Goal: Task Accomplishment & Management: Complete application form

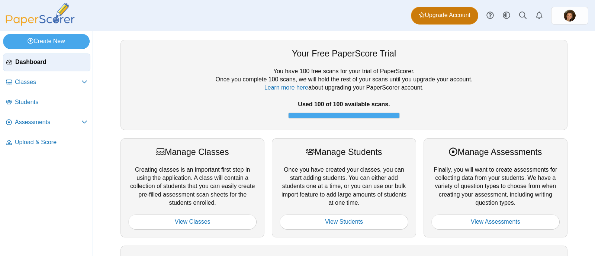
click at [438, 19] on link "Upgrade Account" at bounding box center [444, 16] width 67 height 18
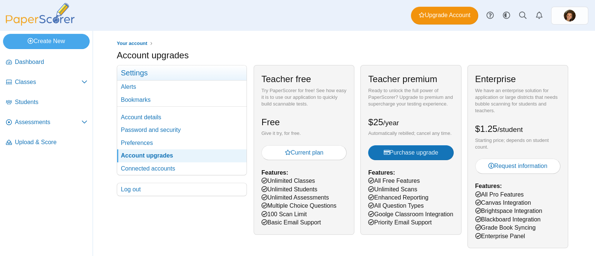
scroll to position [15, 0]
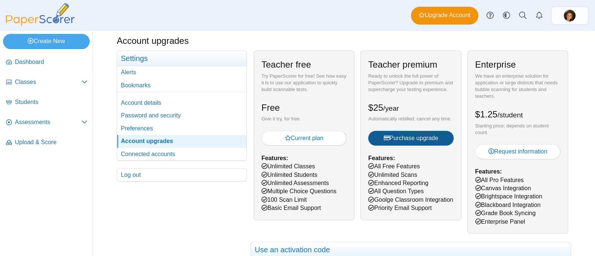
click at [423, 141] on span "Purchase upgrade" at bounding box center [411, 138] width 55 height 6
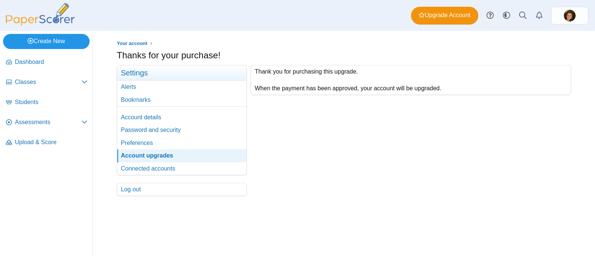
click at [73, 44] on link "Create New" at bounding box center [46, 41] width 87 height 15
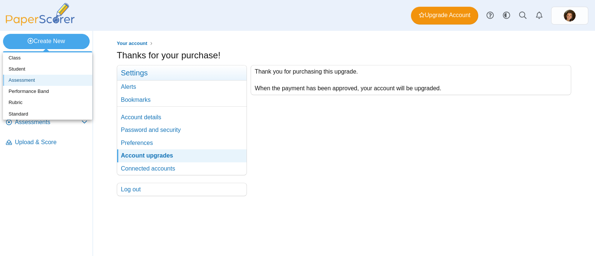
click at [48, 81] on link "Assessment" at bounding box center [47, 80] width 89 height 11
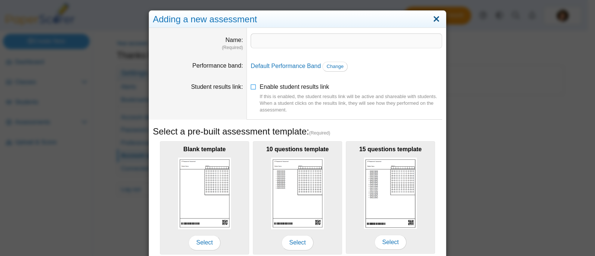
click at [431, 22] on link "Close" at bounding box center [437, 19] width 12 height 13
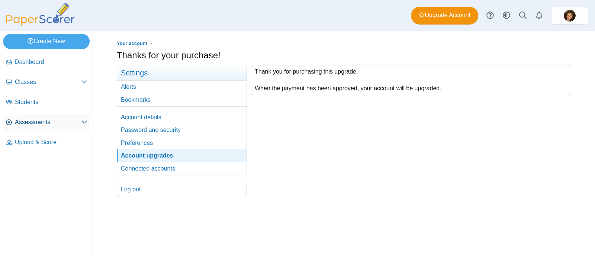
click at [42, 120] on span "Assessments" at bounding box center [48, 122] width 67 height 8
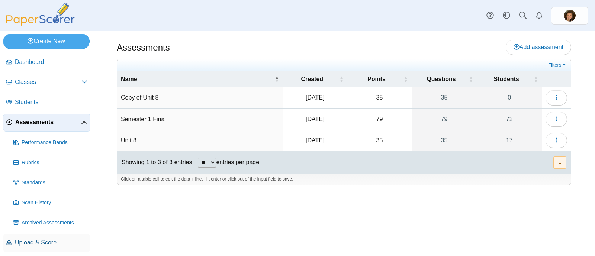
click at [25, 240] on span "Upload & Score" at bounding box center [51, 243] width 73 height 8
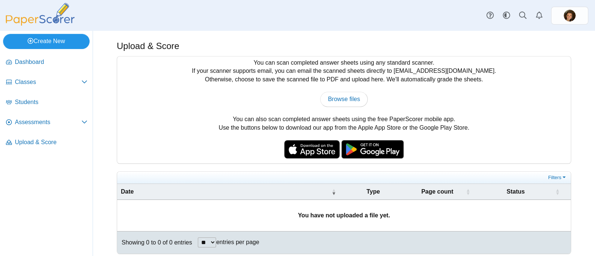
click at [49, 43] on link "Create New" at bounding box center [46, 41] width 87 height 15
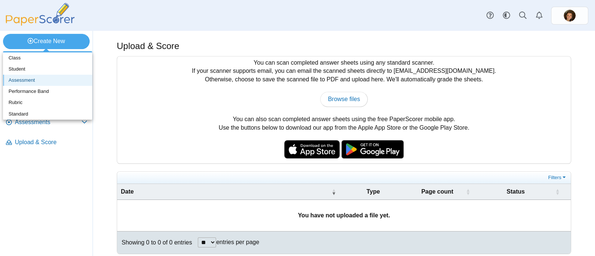
click at [33, 84] on link "Assessment" at bounding box center [47, 80] width 89 height 11
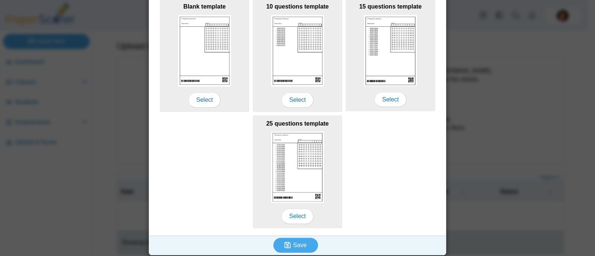
scroll to position [144, 0]
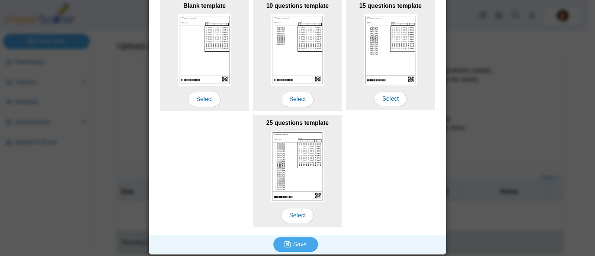
type input "**********"
click at [362, 217] on div "Blank template Select 10 questions template Select 15 questions template Select…" at bounding box center [298, 112] width 290 height 233
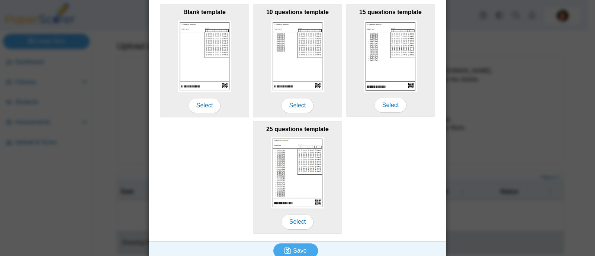
scroll to position [135, 0]
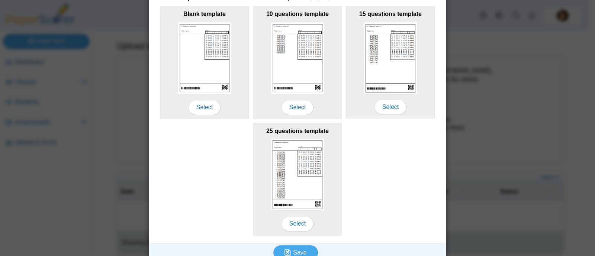
click at [410, 182] on div "Blank template Select 10 questions template Select 15 questions template Select…" at bounding box center [298, 120] width 290 height 233
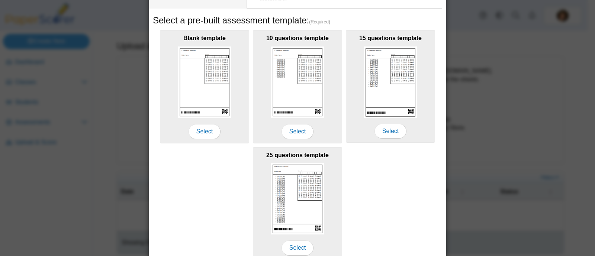
scroll to position [144, 0]
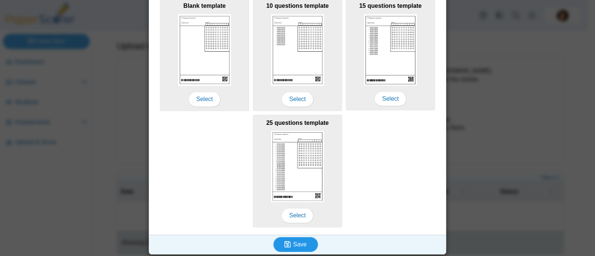
click at [290, 237] on button "Save" at bounding box center [296, 244] width 45 height 15
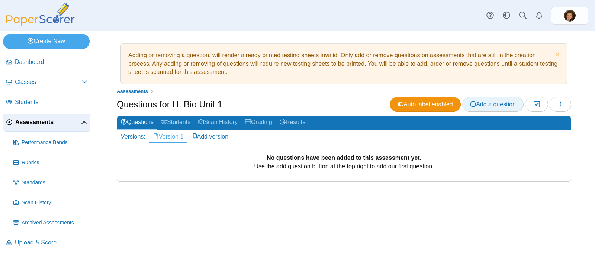
click at [482, 105] on span "Add a question" at bounding box center [493, 104] width 46 height 6
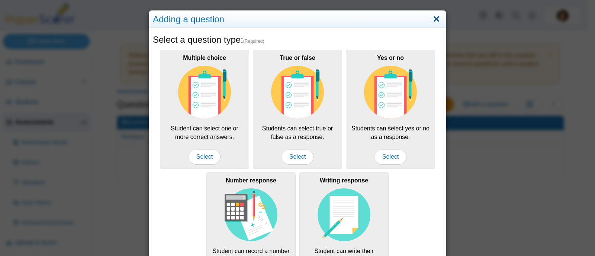
click at [431, 19] on link "Close" at bounding box center [437, 19] width 12 height 13
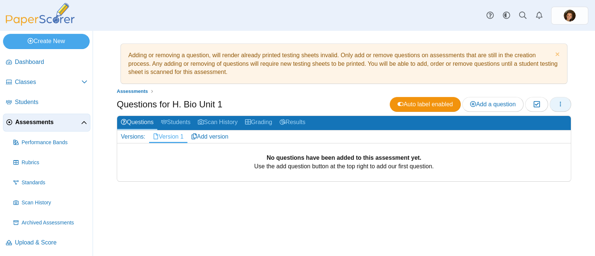
click at [559, 103] on icon "button" at bounding box center [561, 104] width 6 height 6
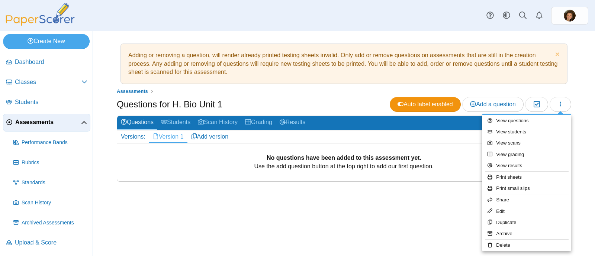
click at [489, 90] on ul "Assessments" at bounding box center [344, 91] width 455 height 7
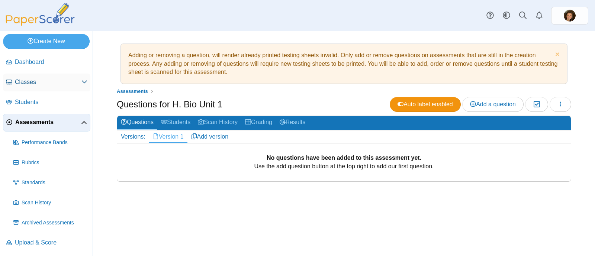
click at [43, 89] on link "Classes" at bounding box center [46, 83] width 87 height 18
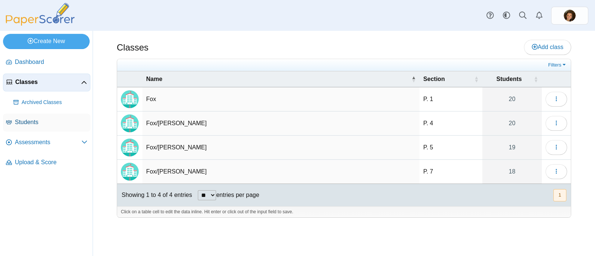
click at [32, 122] on span "Students" at bounding box center [51, 122] width 73 height 8
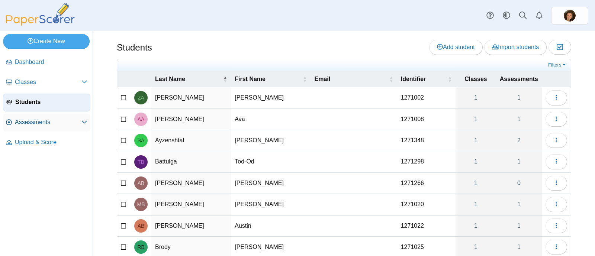
click at [35, 126] on link "Assessments" at bounding box center [46, 123] width 87 height 18
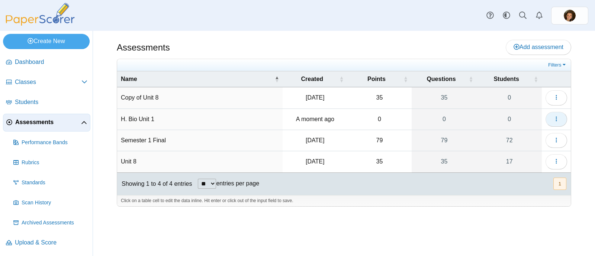
click at [553, 119] on button "button" at bounding box center [557, 119] width 22 height 15
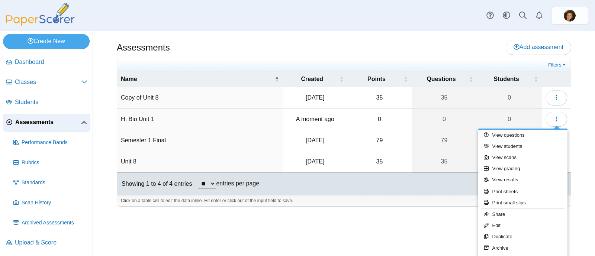
click at [381, 119] on td "0" at bounding box center [380, 119] width 64 height 21
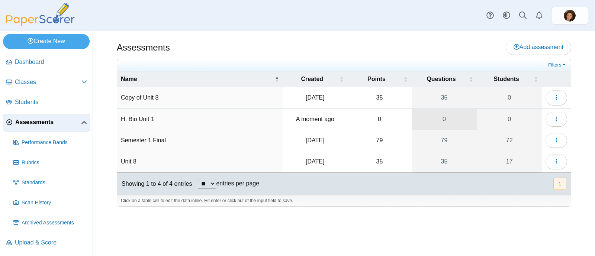
click at [442, 117] on link "0" at bounding box center [444, 119] width 65 height 21
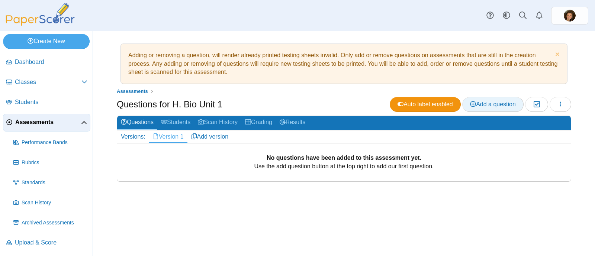
click at [477, 108] on link "Add a question" at bounding box center [493, 104] width 61 height 15
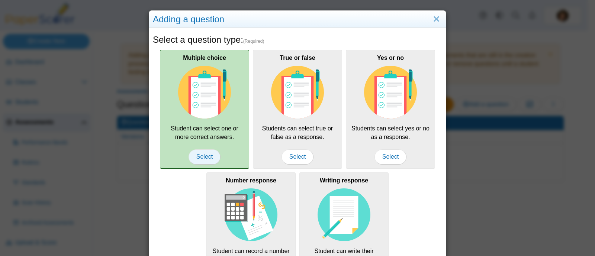
click at [203, 153] on span "Select" at bounding box center [205, 157] width 32 height 15
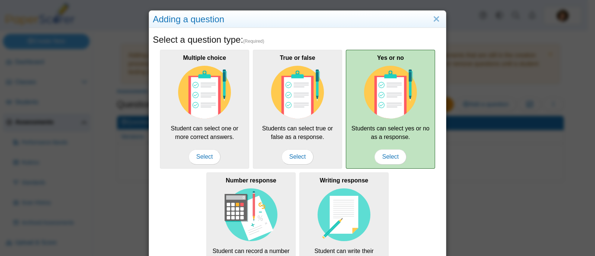
scroll to position [115, 0]
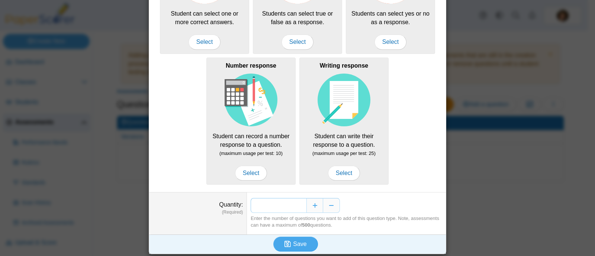
click at [296, 203] on input "*" at bounding box center [279, 205] width 56 height 15
type input "**"
click at [298, 242] on span "Save" at bounding box center [299, 244] width 13 height 6
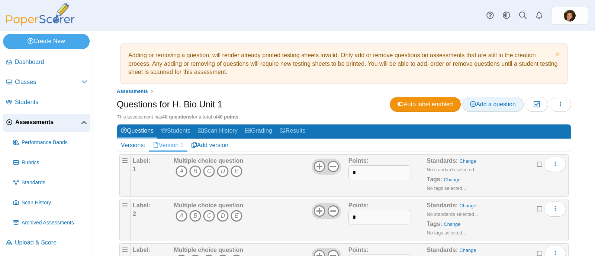
click at [487, 104] on span "Add a question" at bounding box center [493, 104] width 46 height 6
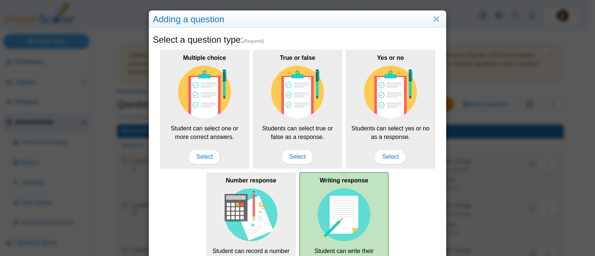
click at [324, 206] on img at bounding box center [344, 215] width 53 height 53
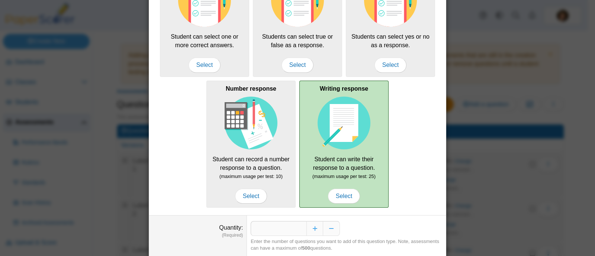
scroll to position [94, 0]
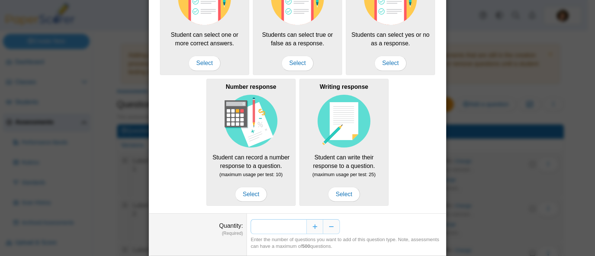
click at [272, 228] on input "*" at bounding box center [279, 227] width 56 height 15
type input "*"
click at [355, 229] on div "*" at bounding box center [347, 227] width 192 height 15
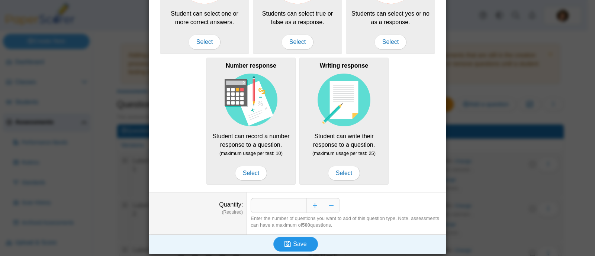
click at [300, 243] on span "Save" at bounding box center [299, 244] width 13 height 6
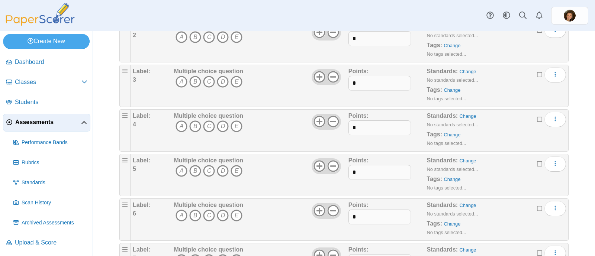
scroll to position [439, 0]
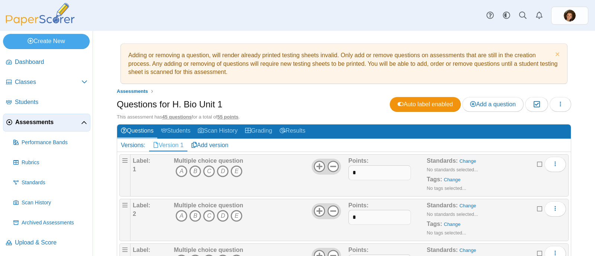
click at [332, 111] on div "Questions for H. Bio Unit 1 Auto label enabled Add a question Moderation 0 Load…" at bounding box center [344, 105] width 455 height 17
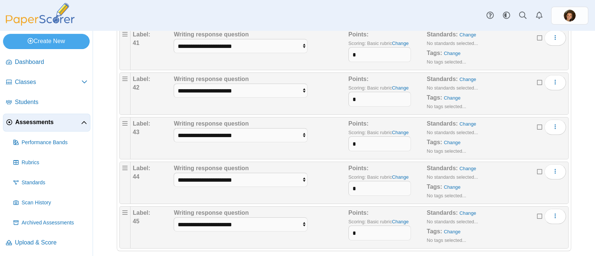
scroll to position [1915, 0]
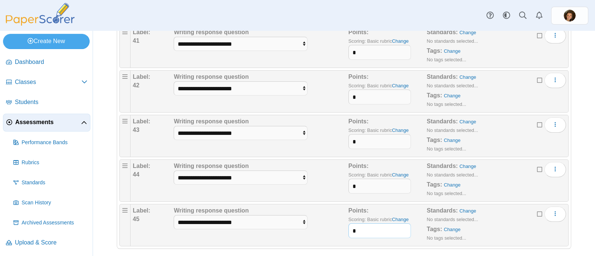
click at [371, 225] on input "*" at bounding box center [380, 231] width 63 height 15
type input "*"
click at [362, 179] on input "*" at bounding box center [380, 186] width 63 height 15
type input "*"
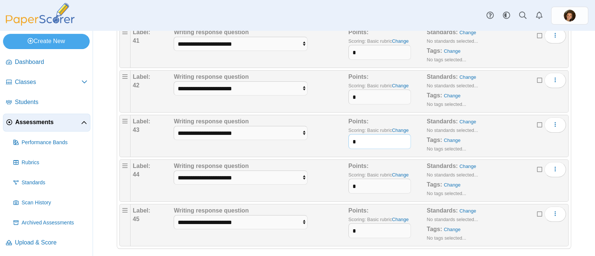
click at [357, 134] on input "*" at bounding box center [380, 141] width 63 height 15
type input "*"
click at [355, 90] on input "*" at bounding box center [380, 97] width 63 height 15
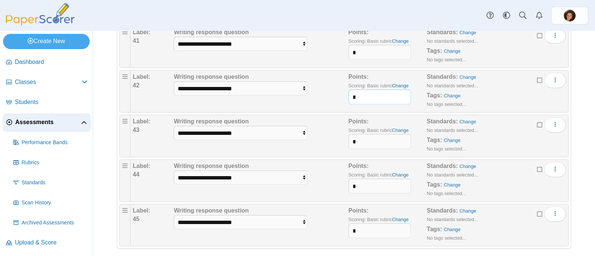
type input "*"
click at [357, 45] on input "*" at bounding box center [380, 52] width 63 height 15
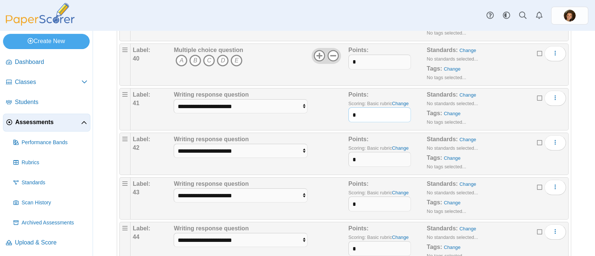
scroll to position [1852, 0]
type input "*"
click at [293, 75] on div "Multiple choice question A B C D E" at bounding box center [260, 65] width 176 height 37
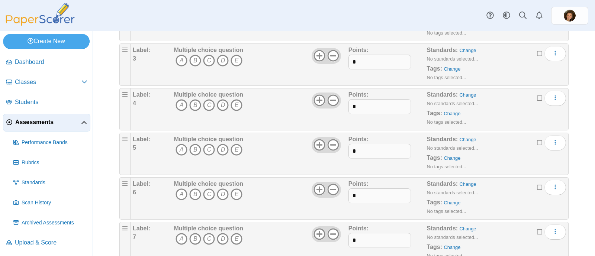
scroll to position [0, 0]
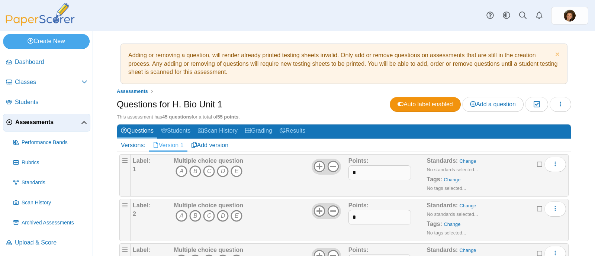
click at [290, 94] on ul "Assessments" at bounding box center [344, 91] width 455 height 7
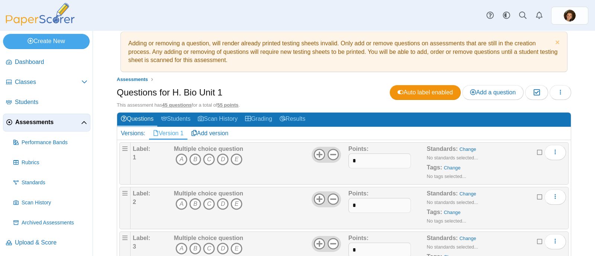
scroll to position [23, 0]
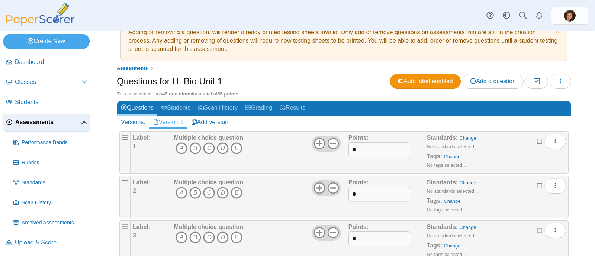
click at [269, 82] on div "Questions for H. Bio Unit 1 Auto label enabled Add a question Moderation 0 Load…" at bounding box center [344, 82] width 455 height 17
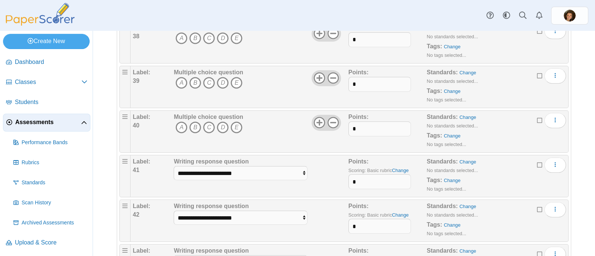
scroll to position [1786, 0]
click at [416, 159] on div "Points: Scoring: Basic rubric Change *" at bounding box center [388, 175] width 79 height 37
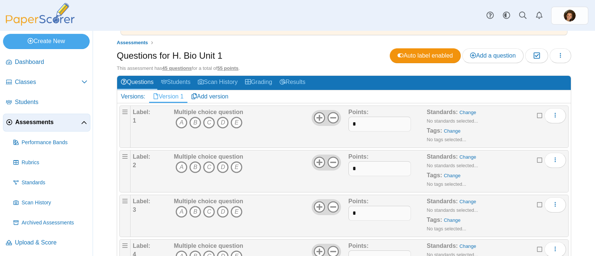
scroll to position [0, 0]
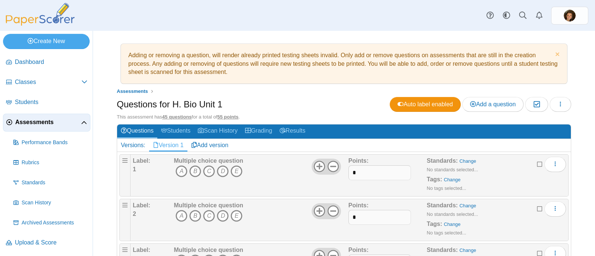
click at [337, 107] on div "Questions for H. Bio Unit 1 Auto label enabled Add a question Moderation 0 Load…" at bounding box center [344, 105] width 455 height 17
click at [558, 101] on icon "button" at bounding box center [561, 104] width 6 height 6
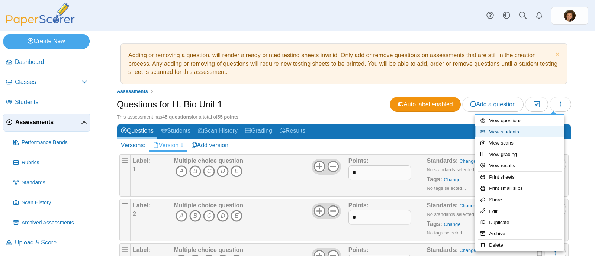
click at [519, 128] on link "View students" at bounding box center [519, 132] width 89 height 11
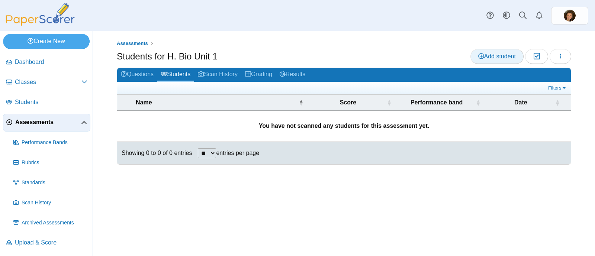
click at [476, 58] on link "Add student" at bounding box center [497, 56] width 53 height 15
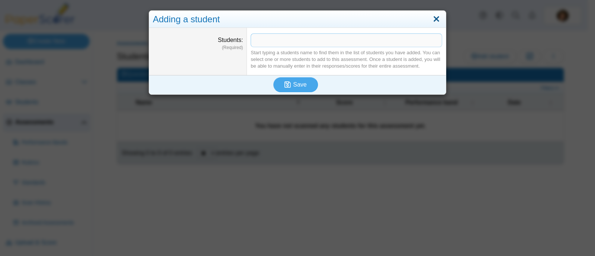
click at [435, 18] on link "Close" at bounding box center [437, 19] width 12 height 13
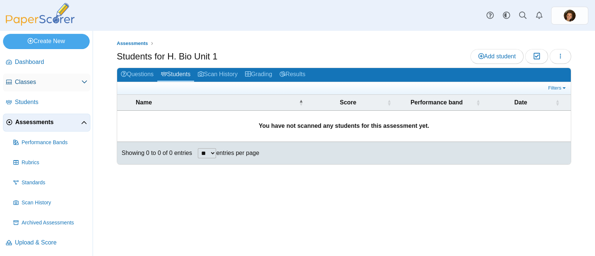
click at [36, 83] on span "Classes" at bounding box center [48, 82] width 67 height 8
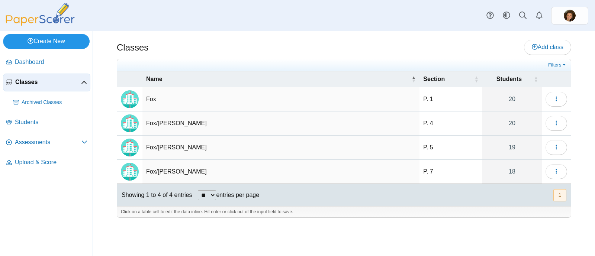
click at [55, 42] on link "Create New" at bounding box center [46, 41] width 87 height 15
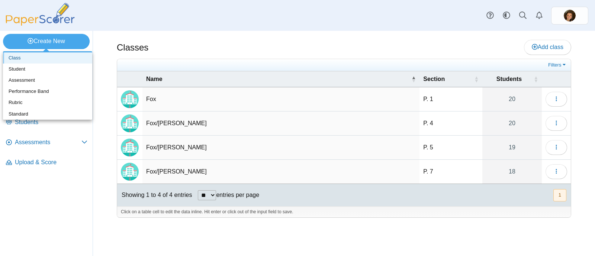
click at [55, 60] on link "Class" at bounding box center [47, 57] width 89 height 11
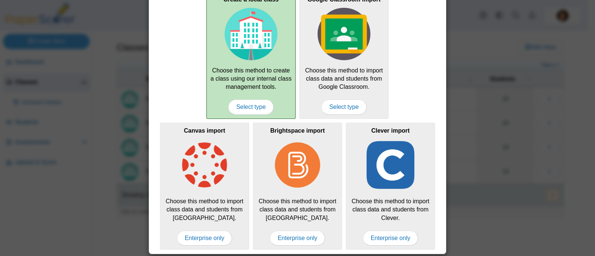
scroll to position [39, 0]
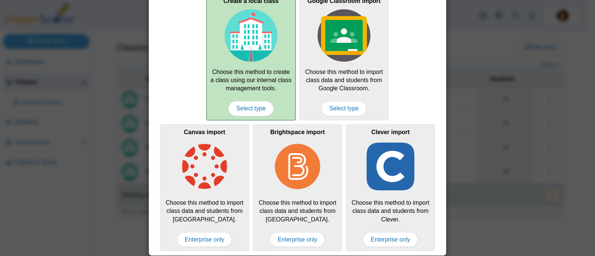
click at [259, 66] on div "Create a local class Choose this method to create a class using our internal cl…" at bounding box center [251, 56] width 89 height 127
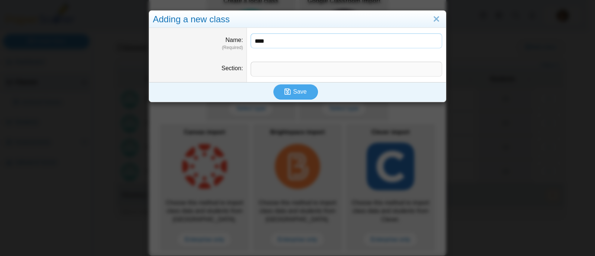
type input "****"
click at [260, 75] on input "Section" at bounding box center [347, 69] width 192 height 15
type input "****"
click at [293, 91] on span "Save" at bounding box center [299, 92] width 13 height 6
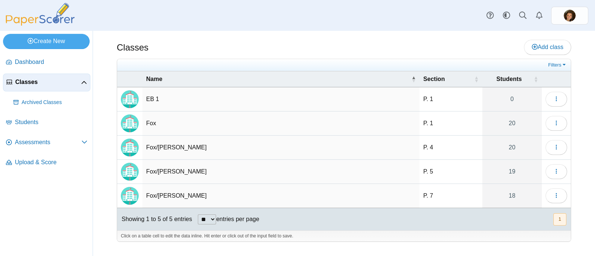
click at [255, 104] on td "EB 1" at bounding box center [281, 99] width 277 height 24
click at [556, 102] on button "button" at bounding box center [557, 99] width 22 height 15
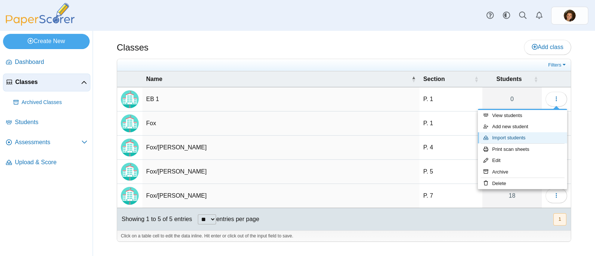
click at [519, 135] on link "Import students" at bounding box center [522, 137] width 89 height 11
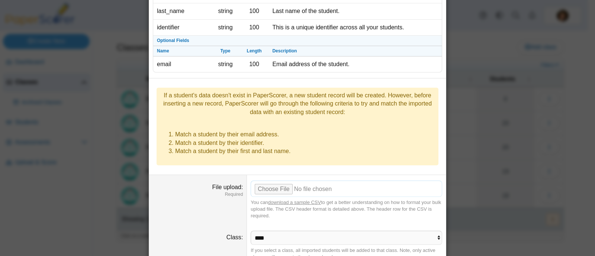
scroll to position [68, 0]
click at [279, 180] on input "File upload" at bounding box center [347, 188] width 192 height 16
type input "**********"
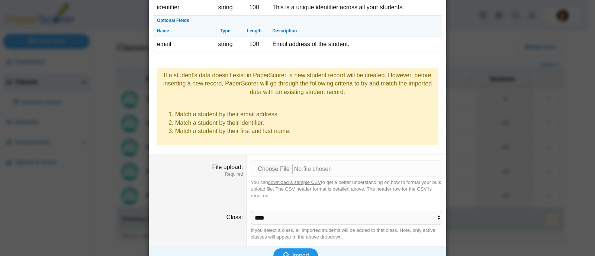
click at [295, 253] on span "Import" at bounding box center [300, 256] width 17 height 6
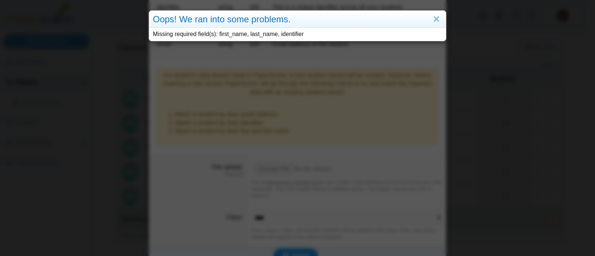
click at [295, 240] on div "Oops! We ran into some problems. Missing required field(s): first_name, last_na…" at bounding box center [297, 128] width 595 height 256
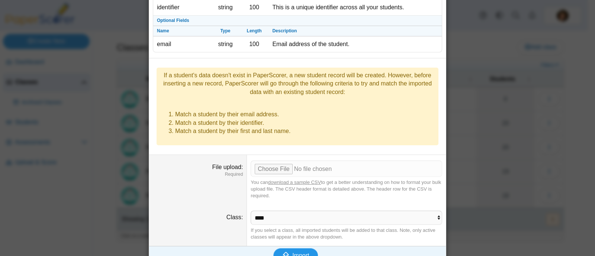
click at [297, 253] on span "Import" at bounding box center [300, 256] width 17 height 6
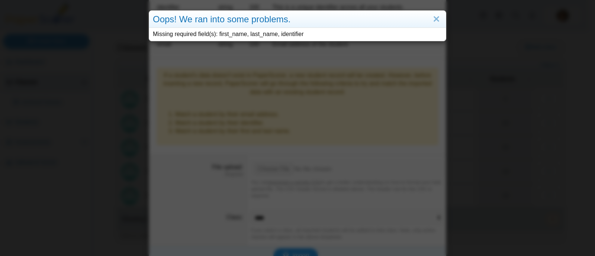
click at [297, 241] on div "Oops! We ran into some problems. Missing required field(s): first_name, last_na…" at bounding box center [297, 128] width 595 height 256
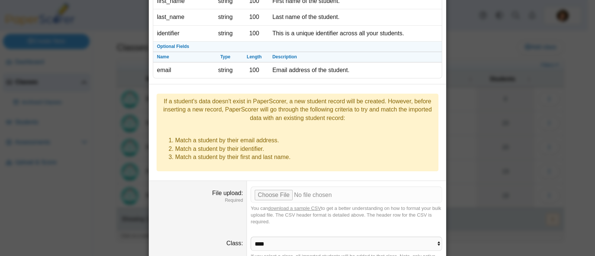
scroll to position [61, 0]
click at [278, 188] on input "File upload" at bounding box center [347, 196] width 192 height 16
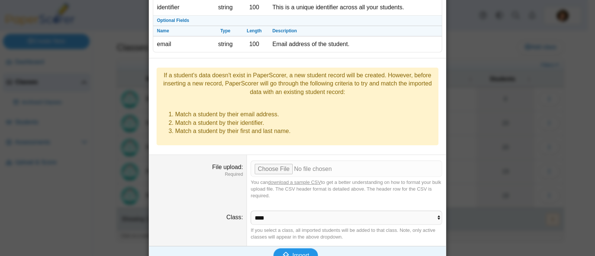
click at [289, 249] on button "Import" at bounding box center [296, 256] width 45 height 15
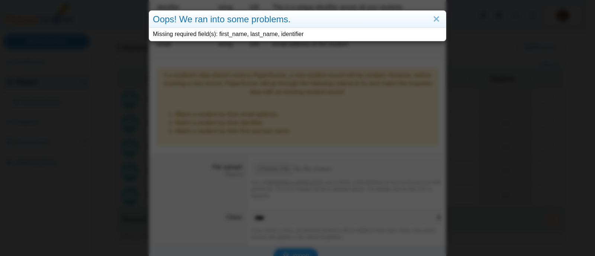
click at [289, 237] on div "Oops! We ran into some problems. Missing required field(s): first_name, last_na…" at bounding box center [297, 128] width 595 height 256
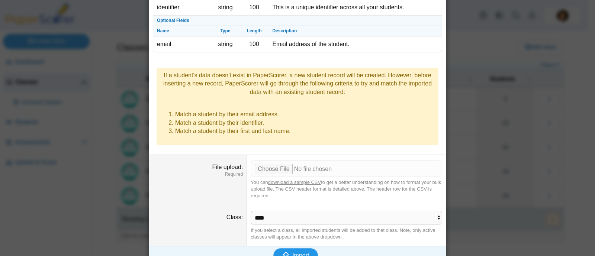
click at [292, 253] on span "Import" at bounding box center [300, 256] width 17 height 6
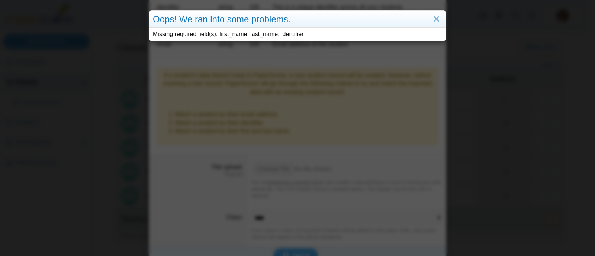
click at [289, 240] on div "Oops! We ran into some problems. Missing required field(s): first_name, last_na…" at bounding box center [297, 128] width 595 height 256
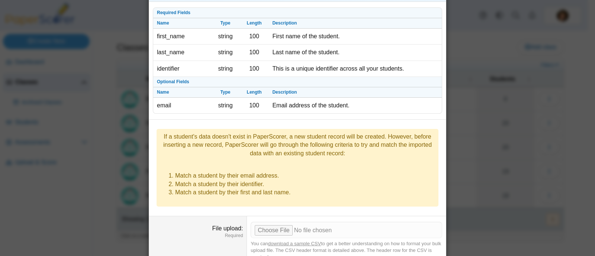
scroll to position [20, 0]
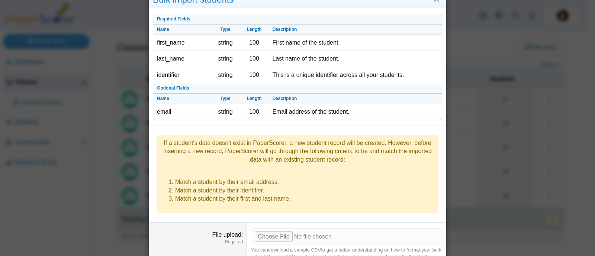
click at [87, 193] on div "Bulk import students Required Fields Name Type Length Description first_name st…" at bounding box center [297, 128] width 595 height 256
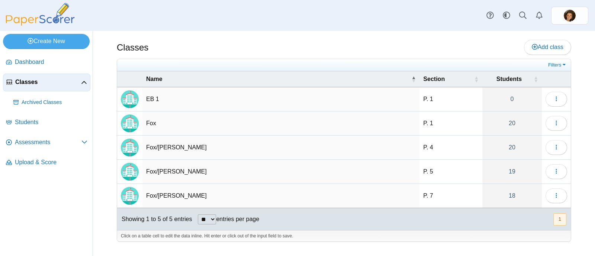
click at [218, 103] on td "EB 1" at bounding box center [281, 99] width 277 height 24
click at [412, 32] on div "Classes Add class Filters ****" at bounding box center [344, 144] width 502 height 226
click at [35, 142] on span "Assessments" at bounding box center [48, 142] width 67 height 8
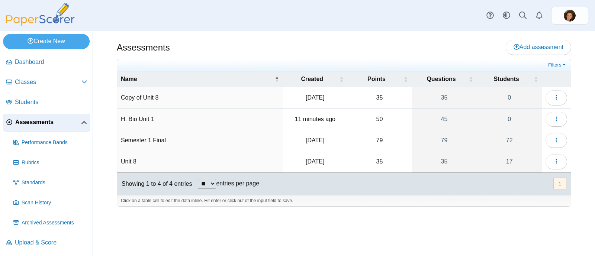
click at [178, 119] on td "H. Bio Unit 1" at bounding box center [200, 119] width 166 height 21
click at [556, 122] on span "button" at bounding box center [557, 119] width 6 height 6
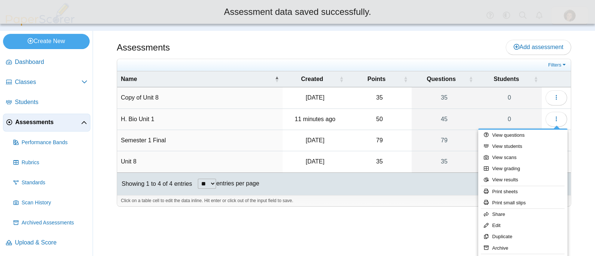
click at [365, 53] on div "Assessments Add assessment" at bounding box center [344, 48] width 455 height 17
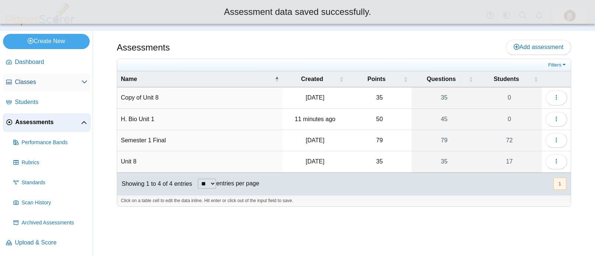
click at [73, 82] on span "Classes" at bounding box center [48, 82] width 67 height 8
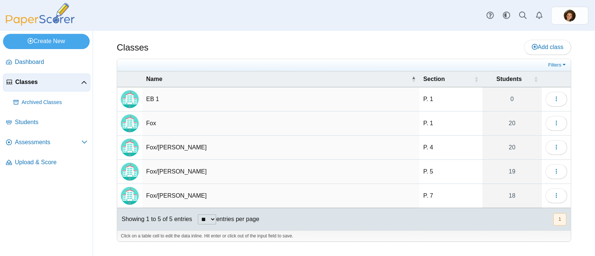
click at [176, 95] on td "EB 1" at bounding box center [281, 99] width 277 height 24
click at [556, 96] on span "button" at bounding box center [557, 99] width 6 height 6
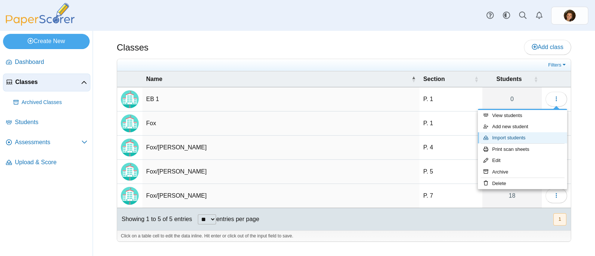
click at [525, 140] on link "Import students" at bounding box center [522, 137] width 89 height 11
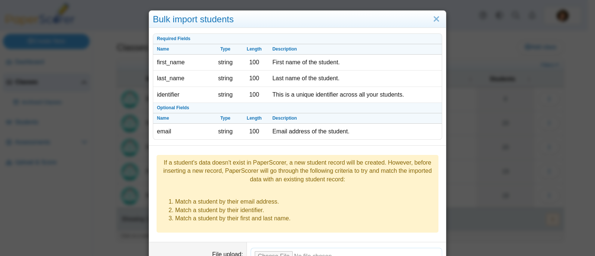
scroll to position [61, 0]
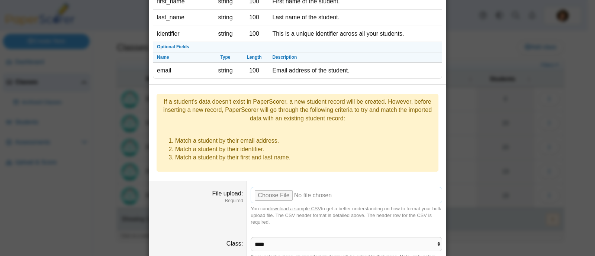
click at [269, 187] on input "File upload" at bounding box center [347, 195] width 192 height 16
type input "**********"
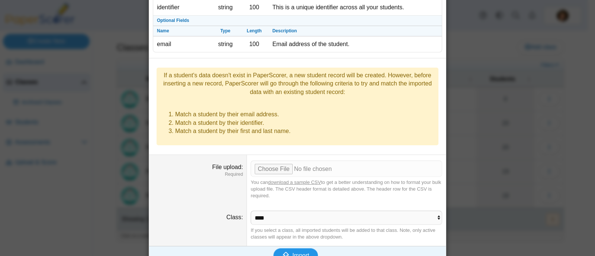
click at [292, 253] on span "Import" at bounding box center [300, 256] width 17 height 6
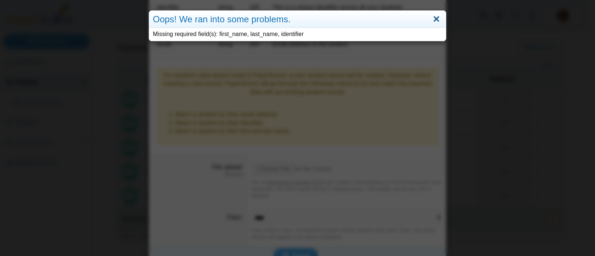
click at [431, 20] on link "Close" at bounding box center [437, 19] width 12 height 13
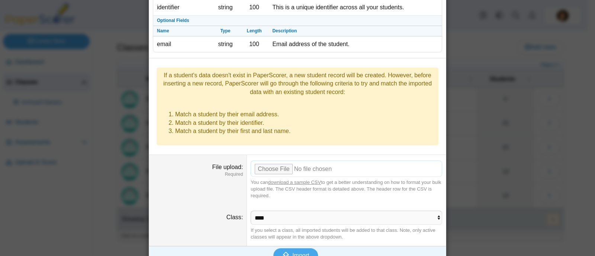
click at [274, 161] on input "File upload" at bounding box center [347, 169] width 192 height 16
click at [297, 253] on span "Import" at bounding box center [300, 256] width 17 height 6
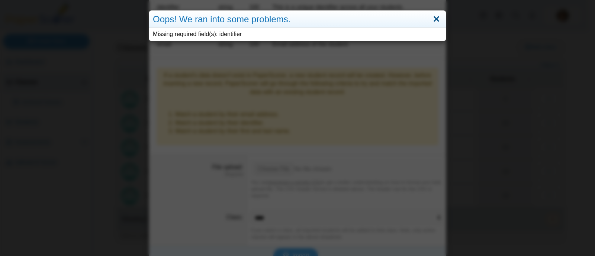
click at [434, 17] on link "Close" at bounding box center [437, 19] width 12 height 13
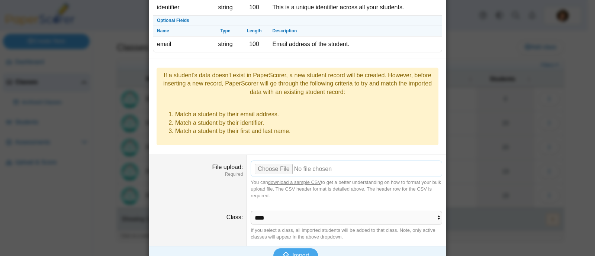
click at [257, 161] on input "File upload" at bounding box center [347, 169] width 192 height 16
click at [292, 253] on span "Import" at bounding box center [300, 256] width 17 height 6
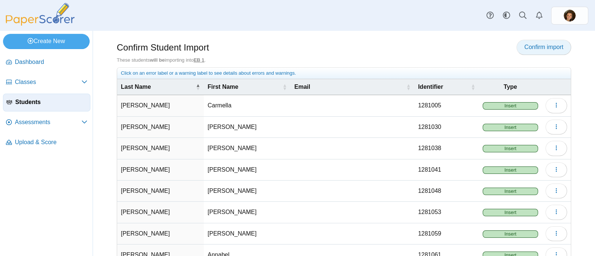
click at [543, 45] on span "Confirm import" at bounding box center [544, 47] width 39 height 6
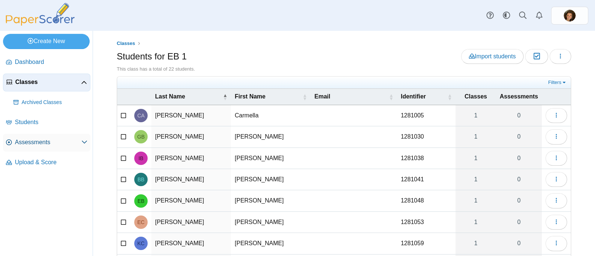
click at [40, 140] on span "Assessments" at bounding box center [48, 142] width 67 height 8
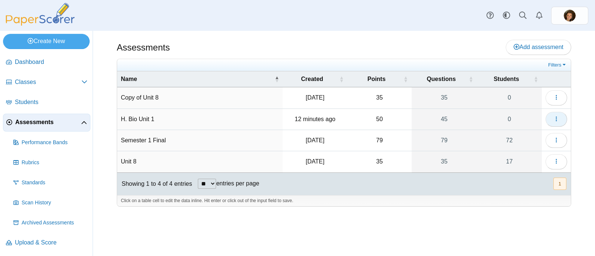
click at [555, 118] on icon "button" at bounding box center [557, 119] width 6 height 6
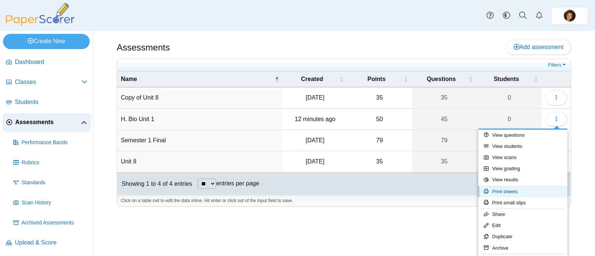
click at [517, 192] on link "Print sheets" at bounding box center [523, 191] width 89 height 11
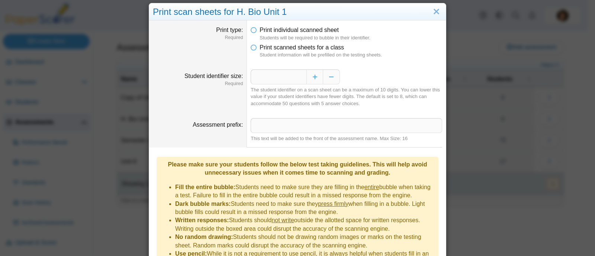
scroll to position [7, 0]
click at [290, 48] on span "Print scanned sheets for a class" at bounding box center [302, 47] width 84 height 6
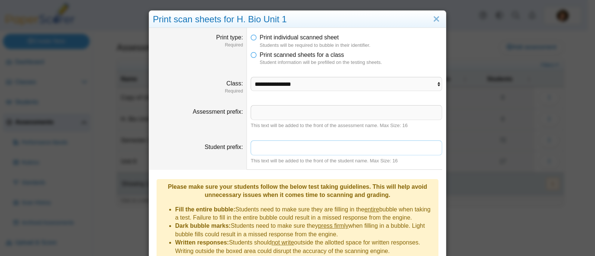
scroll to position [0, 0]
click at [321, 81] on select "**********" at bounding box center [347, 84] width 192 height 14
select select "**********"
click at [251, 77] on select "**********" at bounding box center [347, 84] width 192 height 14
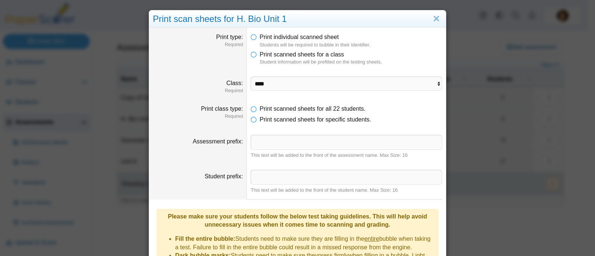
click at [222, 104] on dt "Print class type Required" at bounding box center [198, 114] width 98 height 30
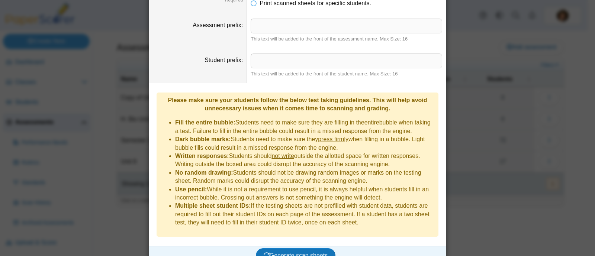
scroll to position [118, 0]
click at [281, 252] on span "Generate scan sheets" at bounding box center [296, 255] width 64 height 6
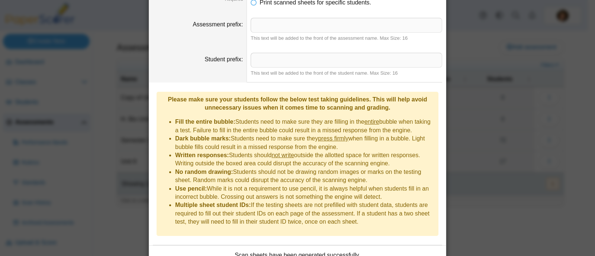
scroll to position [178, 0]
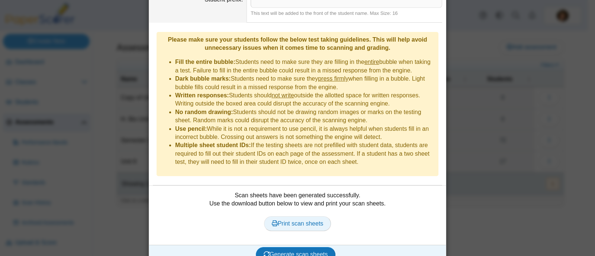
click at [308, 221] on span "Print scan sheets" at bounding box center [298, 224] width 52 height 6
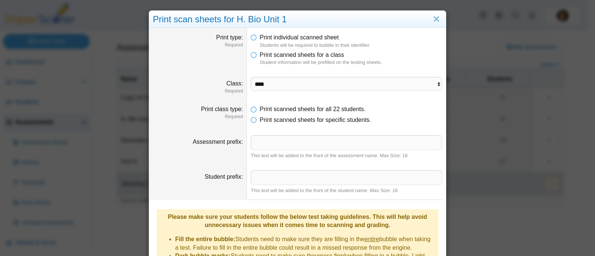
scroll to position [0, 0]
click at [432, 23] on link "Close" at bounding box center [437, 19] width 12 height 13
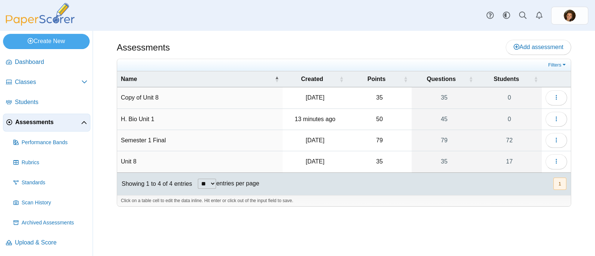
click at [406, 44] on div "Assessments Add assessment" at bounding box center [344, 48] width 455 height 17
click at [557, 116] on icon "button" at bounding box center [557, 119] width 6 height 6
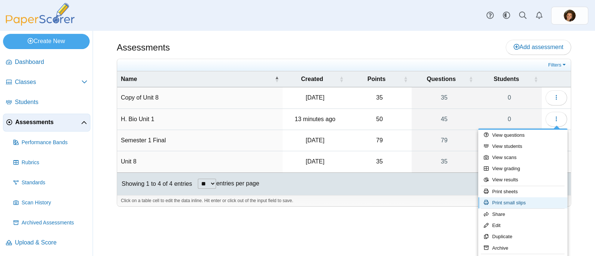
click at [505, 201] on link "Print small slips" at bounding box center [523, 203] width 89 height 11
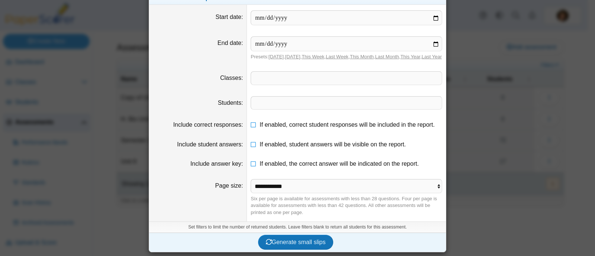
scroll to position [0, 0]
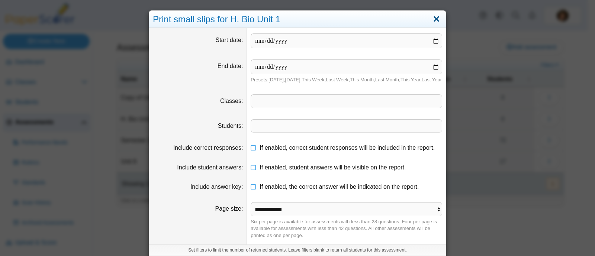
click at [433, 19] on link "Close" at bounding box center [437, 19] width 12 height 13
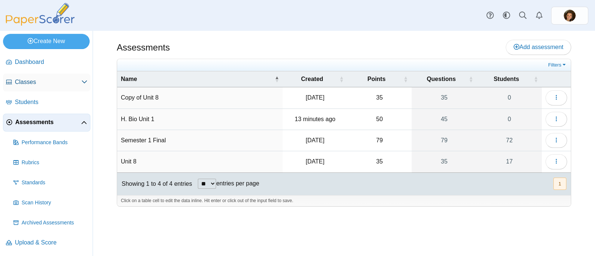
click at [29, 80] on span "Classes" at bounding box center [48, 82] width 67 height 8
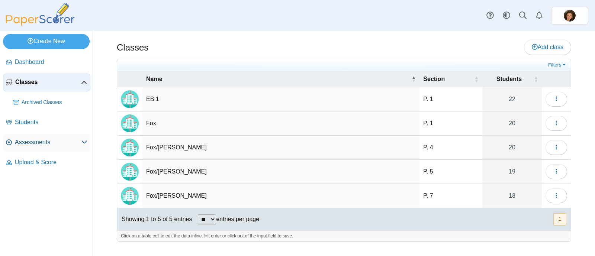
click at [39, 143] on span "Assessments" at bounding box center [48, 142] width 67 height 8
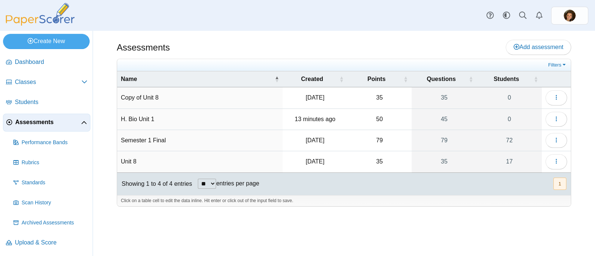
click at [348, 120] on td "50" at bounding box center [380, 119] width 64 height 21
click at [557, 118] on use "button" at bounding box center [556, 118] width 1 height 5
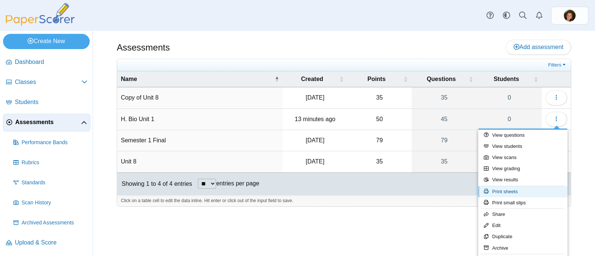
click at [509, 191] on link "Print sheets" at bounding box center [523, 191] width 89 height 11
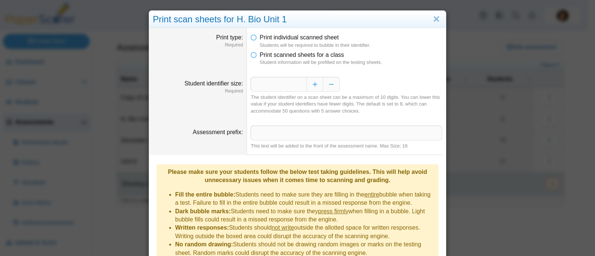
click at [347, 77] on div "*" at bounding box center [347, 84] width 192 height 15
click at [256, 51] on li "Print scanned sheets for a class Student information will be prefilled on the t…" at bounding box center [347, 58] width 192 height 15
click at [251, 55] on icon at bounding box center [254, 53] width 6 height 5
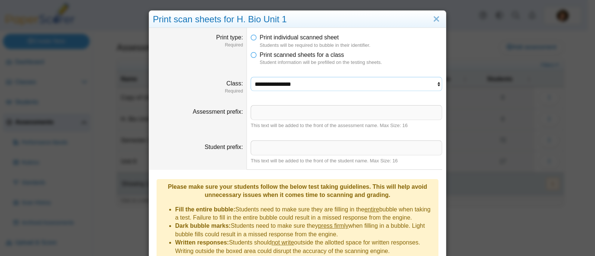
click at [317, 88] on select "**********" at bounding box center [347, 84] width 192 height 14
select select "**********"
click at [251, 77] on select "**********" at bounding box center [347, 84] width 192 height 14
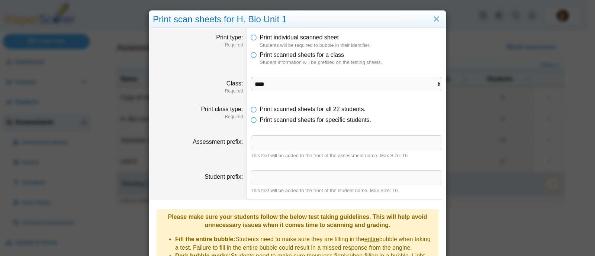
click at [342, 64] on dfn "Student information will be prefilled on the testing sheets." at bounding box center [351, 62] width 183 height 7
click at [319, 36] on span "Print individual scanned sheet" at bounding box center [299, 37] width 79 height 6
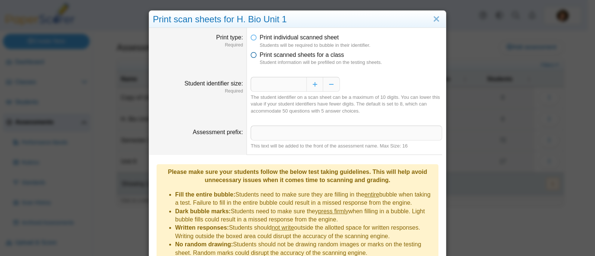
click at [304, 57] on span "Print scanned sheets for a class" at bounding box center [302, 55] width 84 height 6
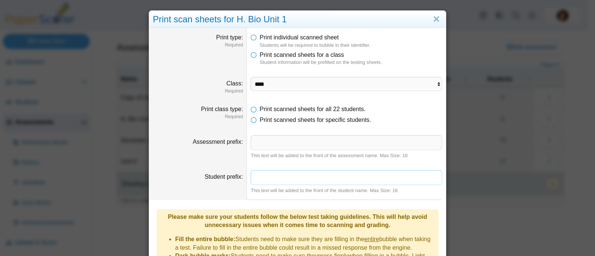
scroll to position [4, 0]
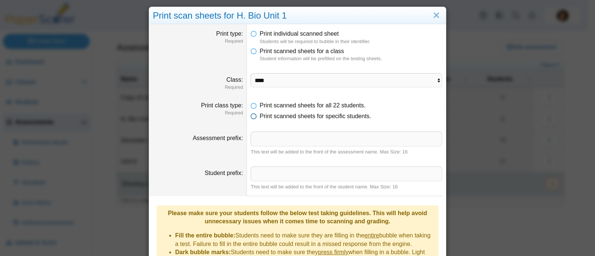
click at [261, 117] on span "Print scanned sheets for specific students." at bounding box center [316, 116] width 112 height 6
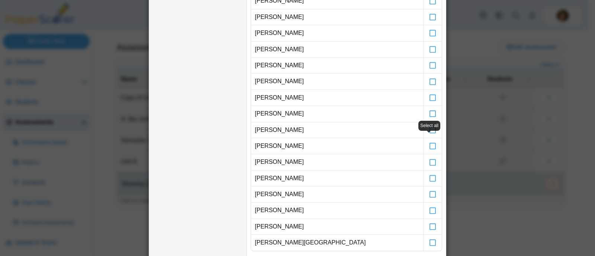
scroll to position [493, 0]
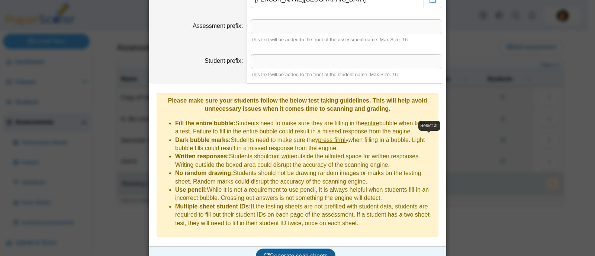
click at [281, 253] on span "Generate scan sheets" at bounding box center [296, 256] width 64 height 6
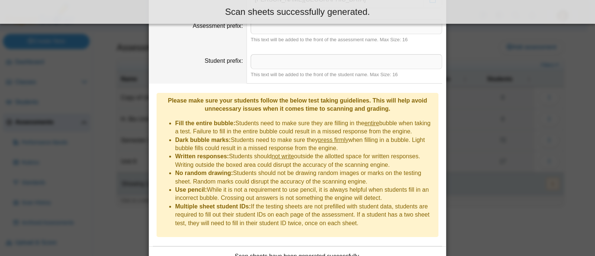
scroll to position [553, 0]
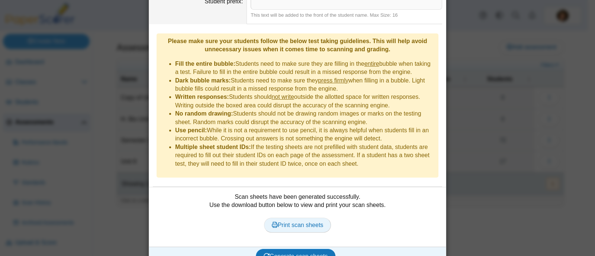
click at [296, 222] on span "Print scan sheets" at bounding box center [298, 225] width 52 height 6
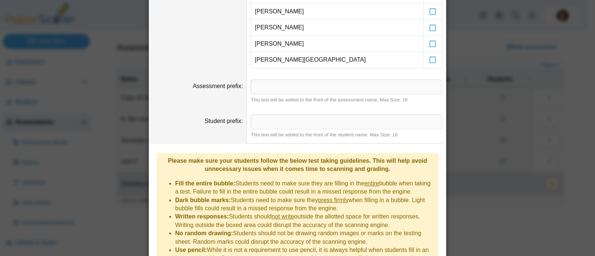
scroll to position [428, 0]
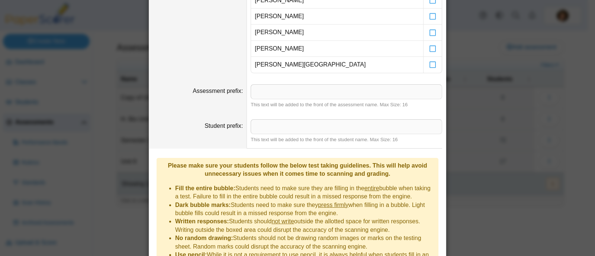
click at [202, 133] on dt "Student prefix" at bounding box center [198, 131] width 98 height 35
click at [115, 138] on div "**********" at bounding box center [297, 128] width 595 height 256
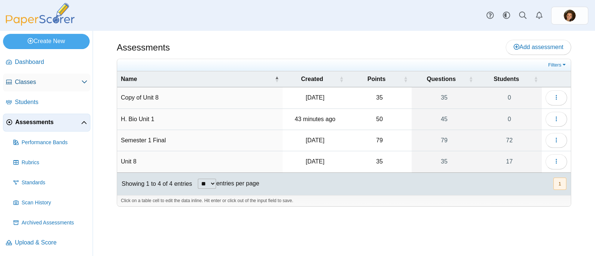
click at [52, 87] on link "Classes" at bounding box center [46, 83] width 87 height 18
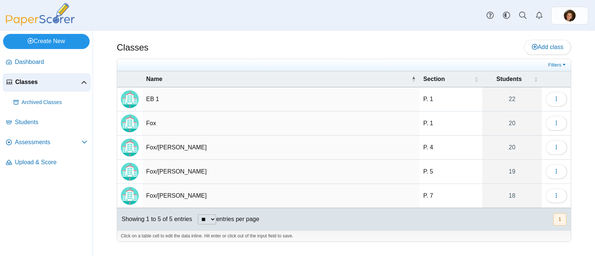
click at [41, 41] on link "Create New" at bounding box center [46, 41] width 87 height 15
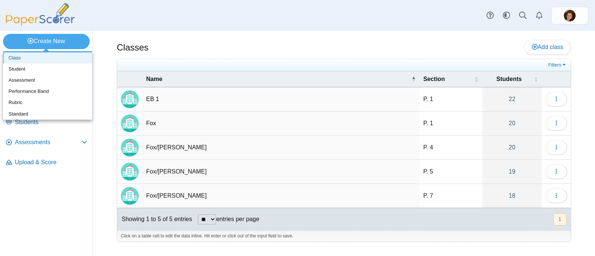
click at [40, 60] on link "Class" at bounding box center [47, 57] width 89 height 11
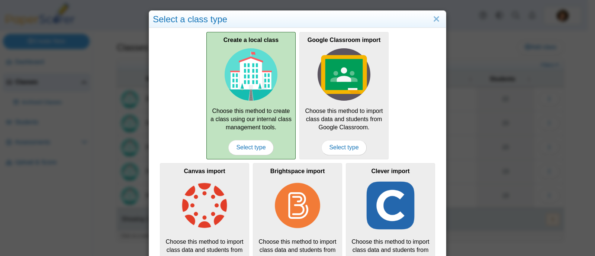
click at [253, 72] on img at bounding box center [251, 74] width 53 height 53
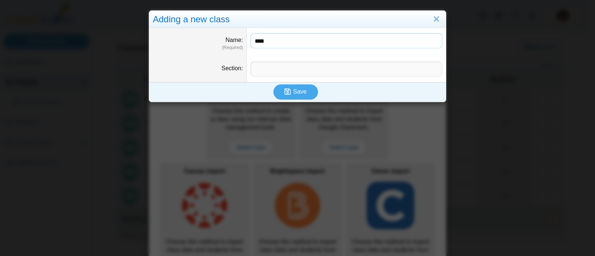
type input "****"
click at [259, 66] on input "Section" at bounding box center [347, 69] width 192 height 15
type input "****"
click at [253, 43] on input "****" at bounding box center [347, 40] width 192 height 15
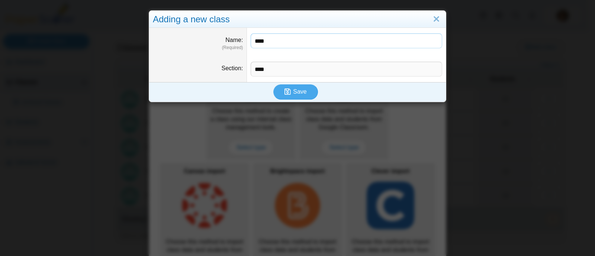
click at [253, 43] on input "****" at bounding box center [347, 40] width 192 height 15
click at [287, 44] on input "****" at bounding box center [347, 40] width 192 height 15
type input "*"
type input "**********"
click at [281, 89] on button "Save" at bounding box center [296, 91] width 45 height 15
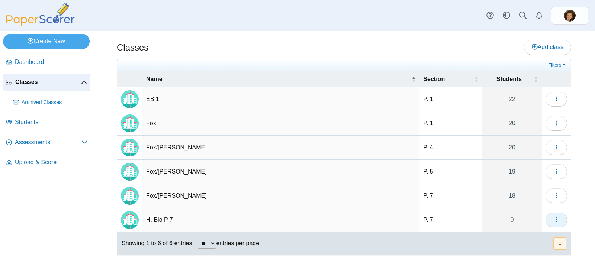
click at [554, 222] on icon "button" at bounding box center [557, 220] width 6 height 6
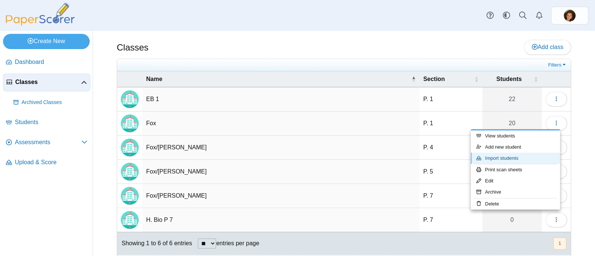
click at [517, 156] on link "Import students" at bounding box center [515, 158] width 89 height 11
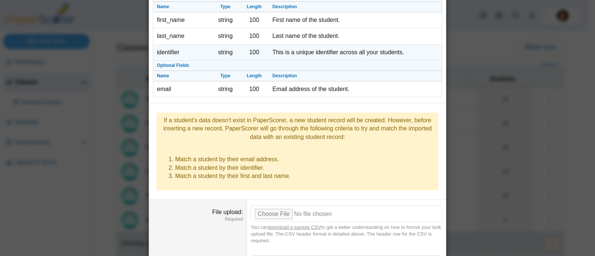
scroll to position [42, 0]
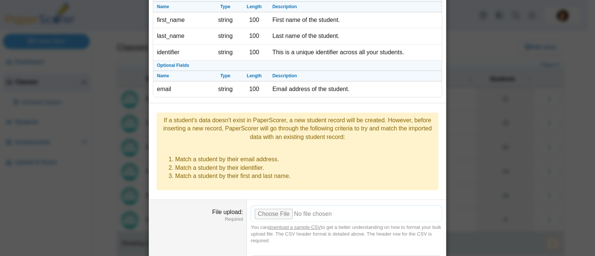
click at [269, 206] on input "File upload" at bounding box center [347, 214] width 192 height 16
type input "**********"
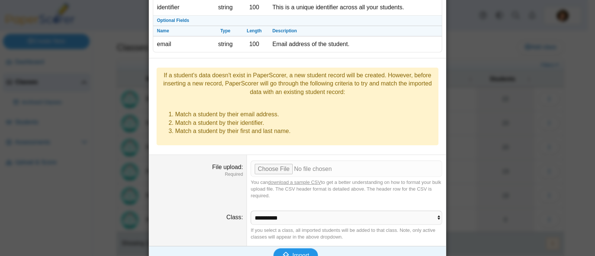
click at [292, 253] on span "Import" at bounding box center [300, 256] width 17 height 6
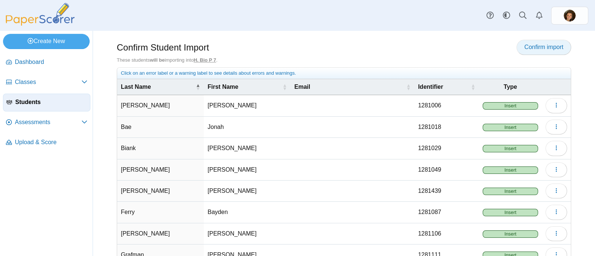
click at [530, 42] on link "Confirm import" at bounding box center [544, 47] width 55 height 15
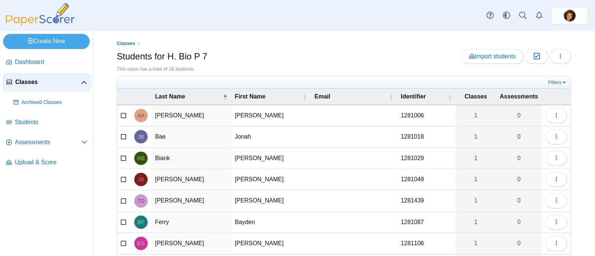
click at [391, 44] on ul "Classes" at bounding box center [344, 43] width 455 height 7
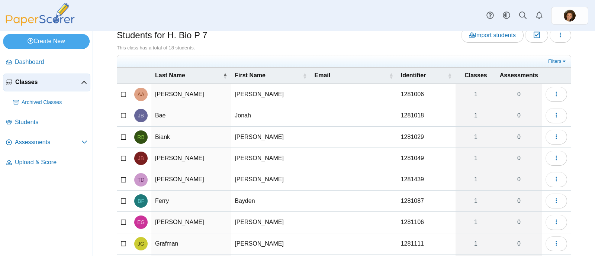
scroll to position [100, 0]
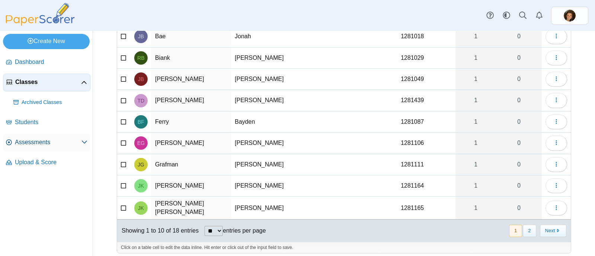
click at [42, 139] on span "Assessments" at bounding box center [48, 142] width 67 height 8
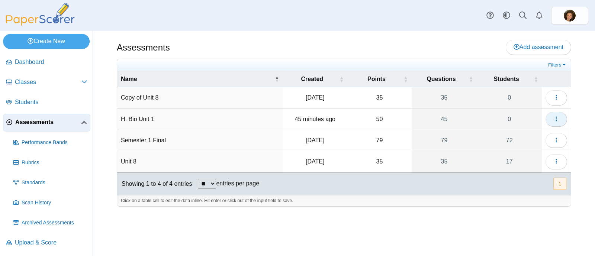
click at [557, 116] on icon "button" at bounding box center [557, 119] width 6 height 6
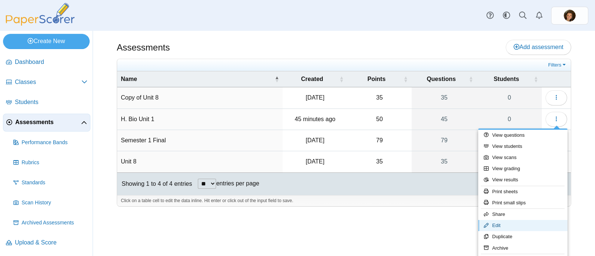
click at [509, 228] on link "Edit" at bounding box center [523, 225] width 89 height 11
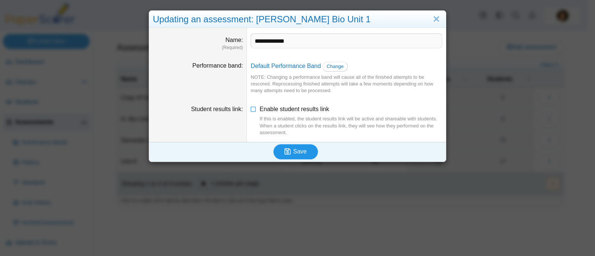
click at [297, 150] on span "Save" at bounding box center [299, 151] width 13 height 6
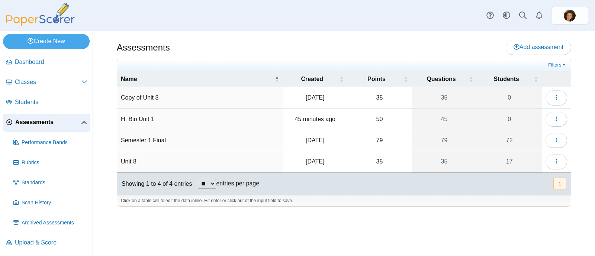
click at [83, 118] on span at bounding box center [84, 122] width 6 height 8
click at [70, 58] on span "Dashboard" at bounding box center [51, 62] width 73 height 8
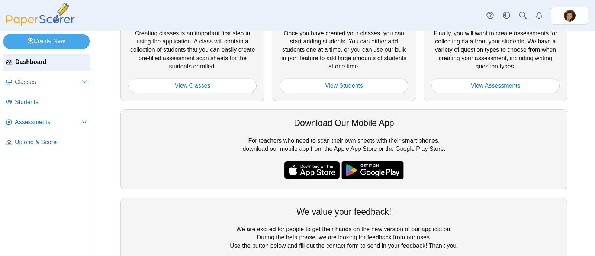
scroll to position [75, 0]
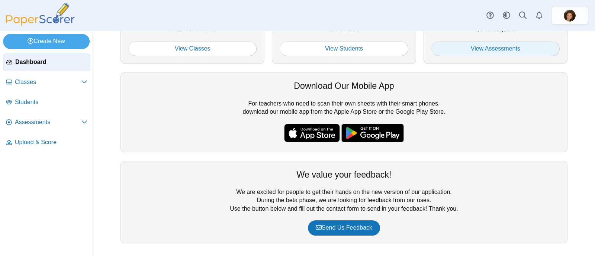
click at [493, 47] on link "View Assessments" at bounding box center [496, 48] width 128 height 15
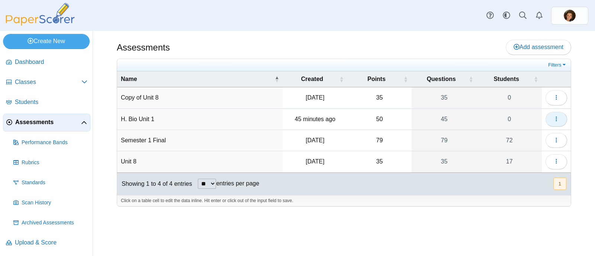
click at [556, 116] on icon "button" at bounding box center [557, 119] width 6 height 6
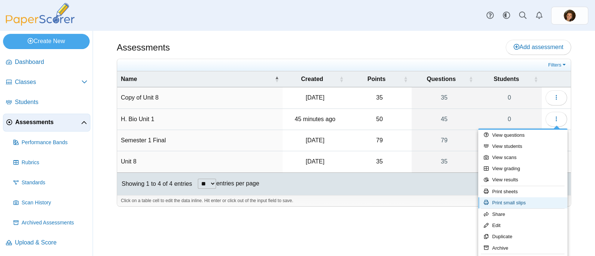
click at [522, 201] on link "Print small slips" at bounding box center [523, 203] width 89 height 11
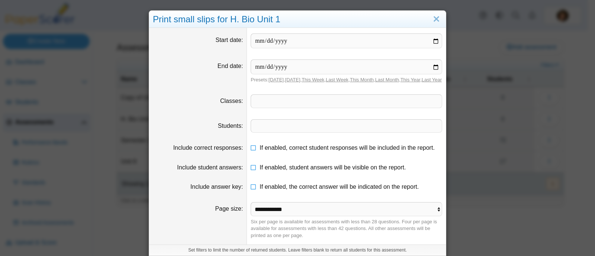
scroll to position [29, 0]
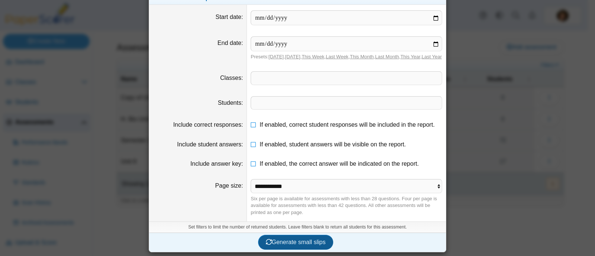
click at [297, 245] on span "Generate small slips" at bounding box center [296, 242] width 60 height 6
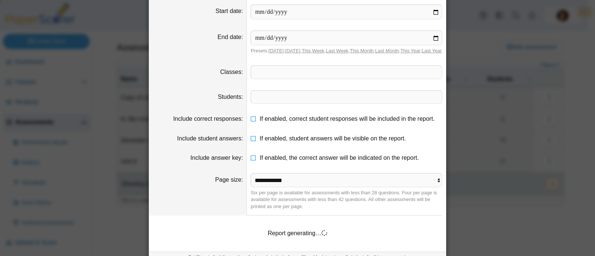
scroll to position [65, 0]
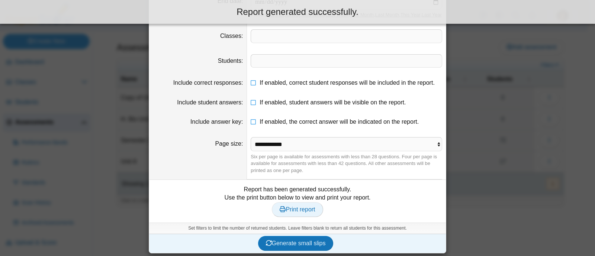
click at [298, 213] on span "Print report" at bounding box center [297, 210] width 35 height 6
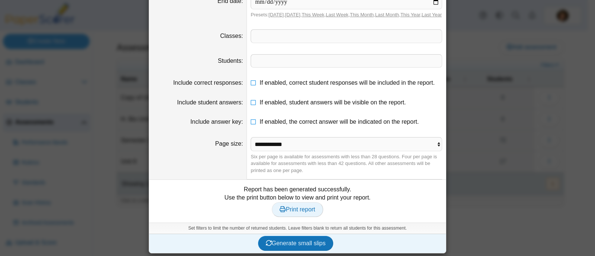
click at [299, 213] on span "Print report" at bounding box center [297, 210] width 35 height 6
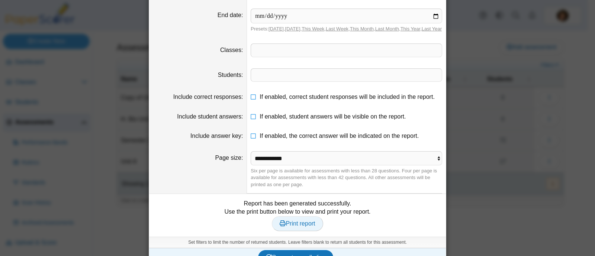
scroll to position [72, 0]
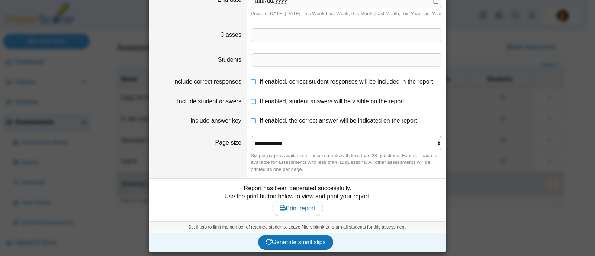
click at [348, 141] on select "**********" at bounding box center [347, 143] width 192 height 14
click at [320, 181] on dd "Report has been generated successfully. Use the print button below to view and …" at bounding box center [297, 200] width 297 height 43
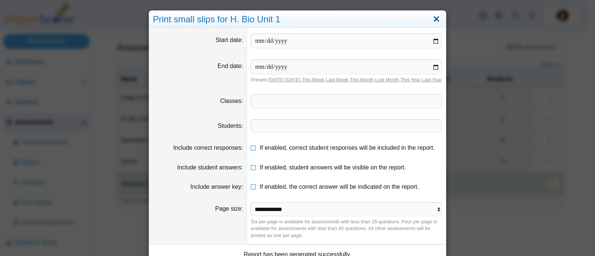
click at [431, 19] on link "Close" at bounding box center [437, 19] width 12 height 13
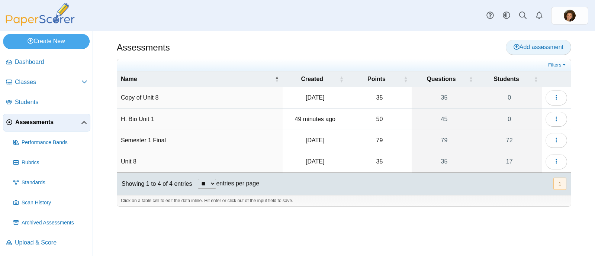
click at [544, 50] on span "Add assessment" at bounding box center [539, 47] width 50 height 6
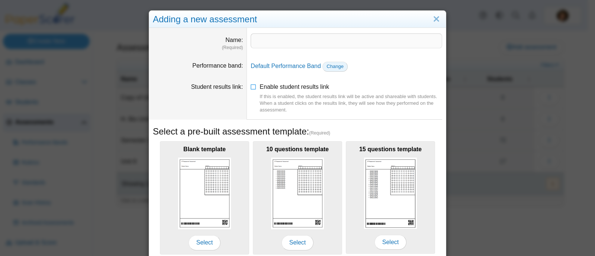
click at [327, 67] on span "Change" at bounding box center [335, 67] width 17 height 6
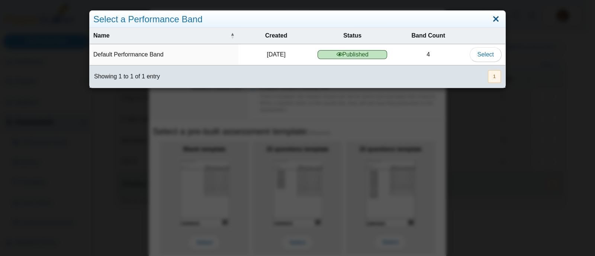
click at [490, 17] on link "Close" at bounding box center [496, 19] width 12 height 13
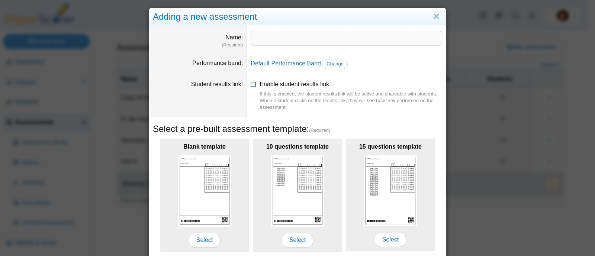
scroll to position [2, 0]
click at [432, 19] on link "Close" at bounding box center [437, 17] width 12 height 13
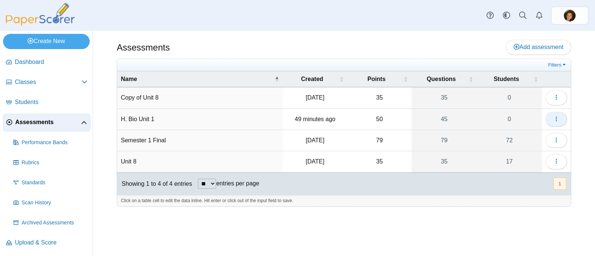
click at [556, 120] on use "button" at bounding box center [556, 118] width 1 height 5
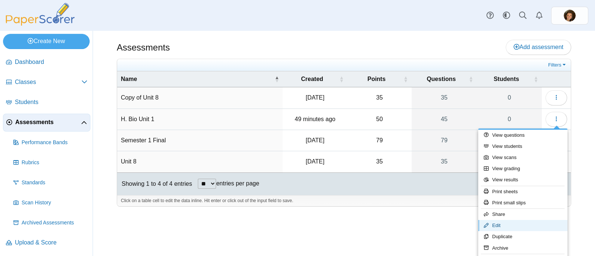
click at [503, 226] on link "Edit" at bounding box center [523, 225] width 89 height 11
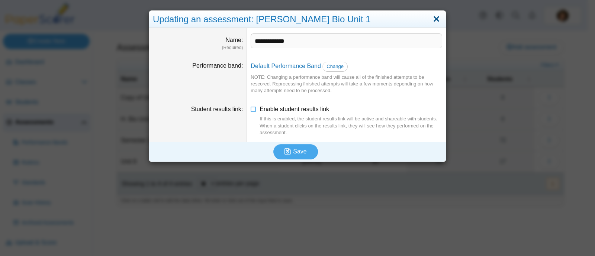
click at [435, 19] on link "Close" at bounding box center [437, 19] width 12 height 13
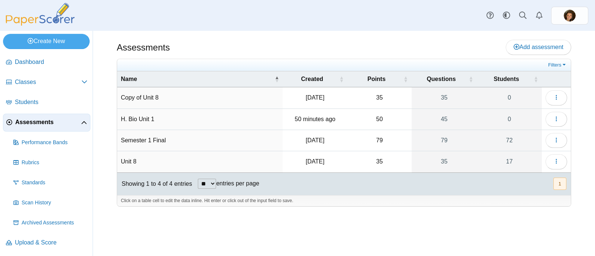
click at [348, 210] on div at bounding box center [344, 210] width 455 height 7
click at [514, 118] on link "0" at bounding box center [509, 119] width 65 height 21
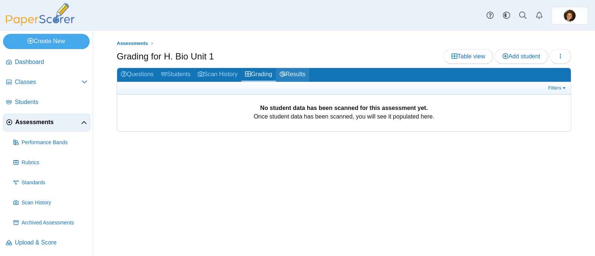
click at [286, 75] on use at bounding box center [283, 74] width 6 height 6
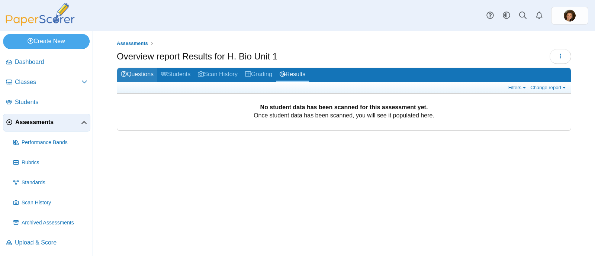
click at [148, 76] on link "Questions" at bounding box center [137, 75] width 40 height 14
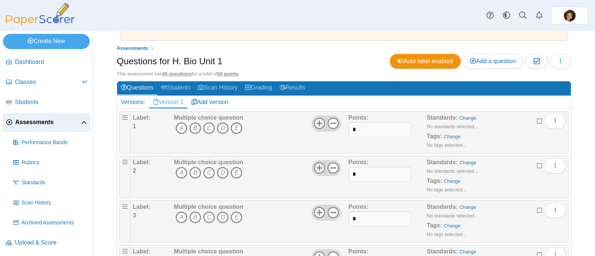
scroll to position [42, 0]
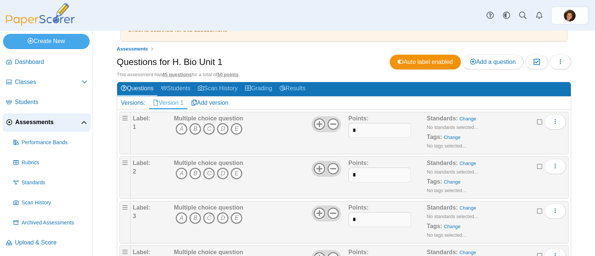
click at [283, 60] on div "Questions for H. Bio Unit 1 Auto label enabled Add a question Moderation 0 Load…" at bounding box center [344, 63] width 455 height 17
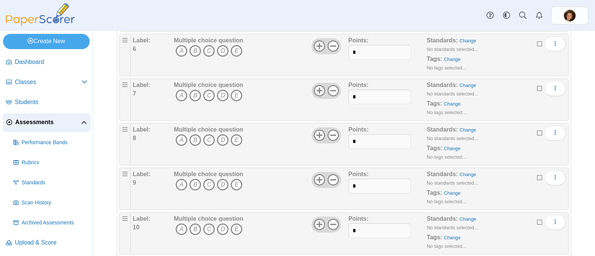
scroll to position [0, 0]
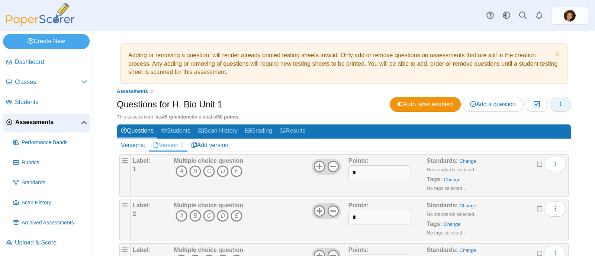
click at [562, 107] on button "button" at bounding box center [561, 104] width 22 height 15
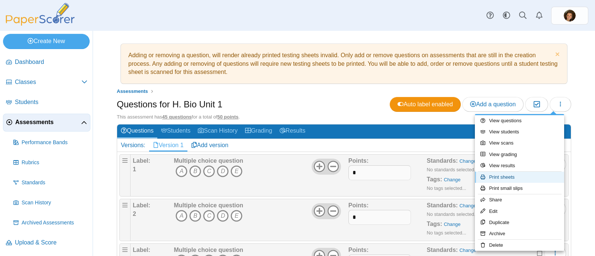
click at [525, 176] on link "Print sheets" at bounding box center [519, 177] width 89 height 11
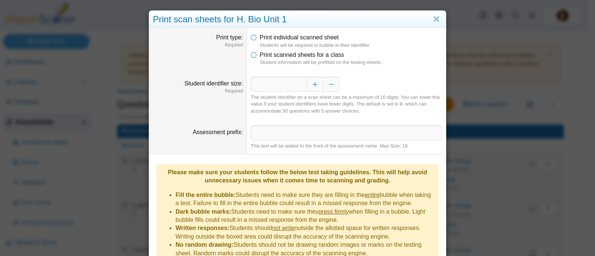
click at [301, 60] on dfn "Student information will be prefilled on the testing sheets." at bounding box center [351, 62] width 183 height 7
click at [297, 55] on span "Print scanned sheets for a class" at bounding box center [302, 55] width 84 height 6
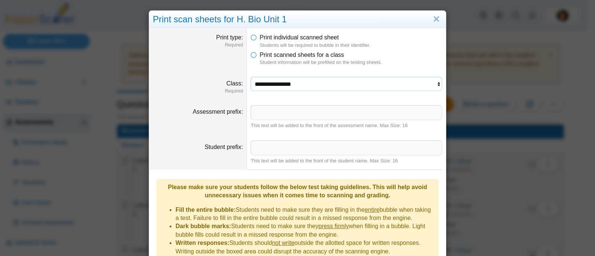
click at [300, 84] on select "**********" at bounding box center [347, 84] width 192 height 14
click at [290, 82] on select "**********" at bounding box center [347, 84] width 192 height 14
select select "**********"
click at [251, 77] on select "**********" at bounding box center [347, 84] width 192 height 14
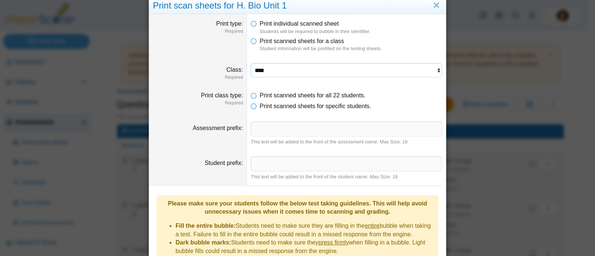
scroll to position [13, 0]
click at [230, 113] on dt "Print class type Required" at bounding box center [198, 102] width 98 height 30
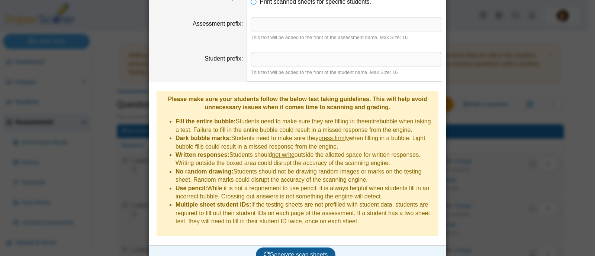
scroll to position [0, 0]
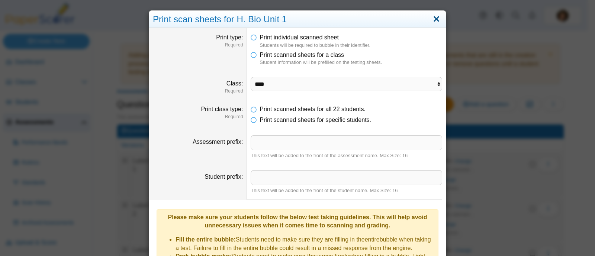
click at [434, 18] on link "Close" at bounding box center [437, 19] width 12 height 13
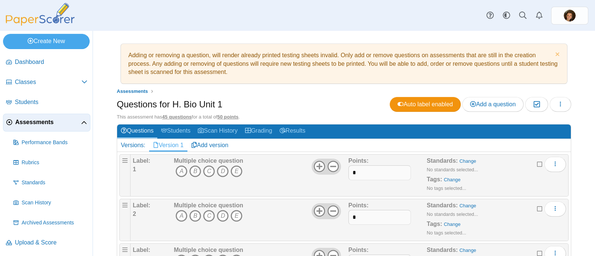
click at [301, 64] on div "Adding or removing a question, will render already printed testing sheets inval…" at bounding box center [344, 64] width 439 height 32
click at [271, 75] on div "Adding or removing a question, will render already printed testing sheets inval…" at bounding box center [344, 64] width 439 height 32
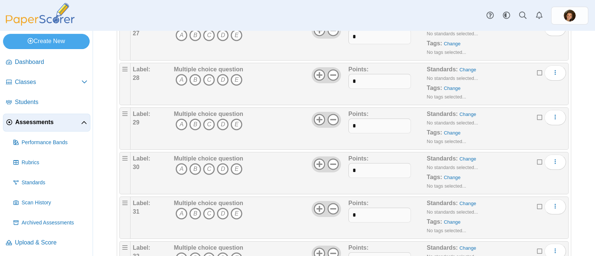
scroll to position [1241, 0]
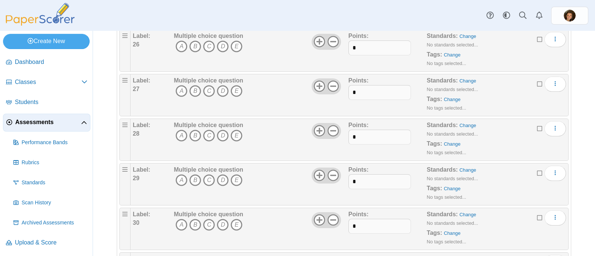
click at [259, 103] on div "Multiple choice question A B C D E" at bounding box center [260, 95] width 176 height 37
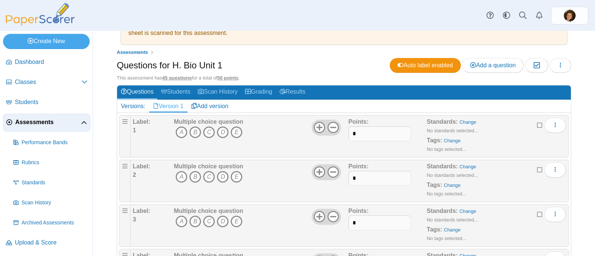
scroll to position [0, 0]
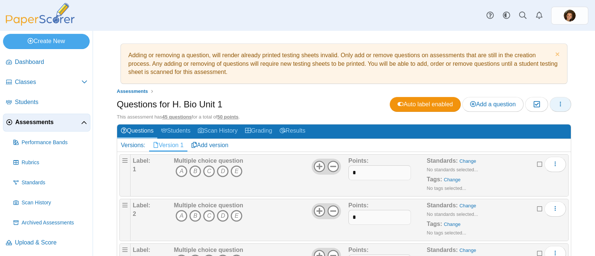
click at [558, 103] on icon "button" at bounding box center [561, 104] width 6 height 6
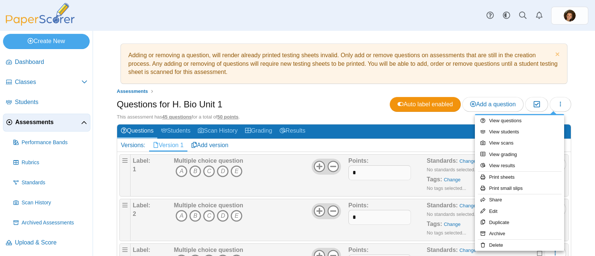
click at [503, 50] on div "Adding or removing a question, will render already printed testing sheets inval…" at bounding box center [344, 64] width 439 height 32
